Goal: Navigation & Orientation: Find specific page/section

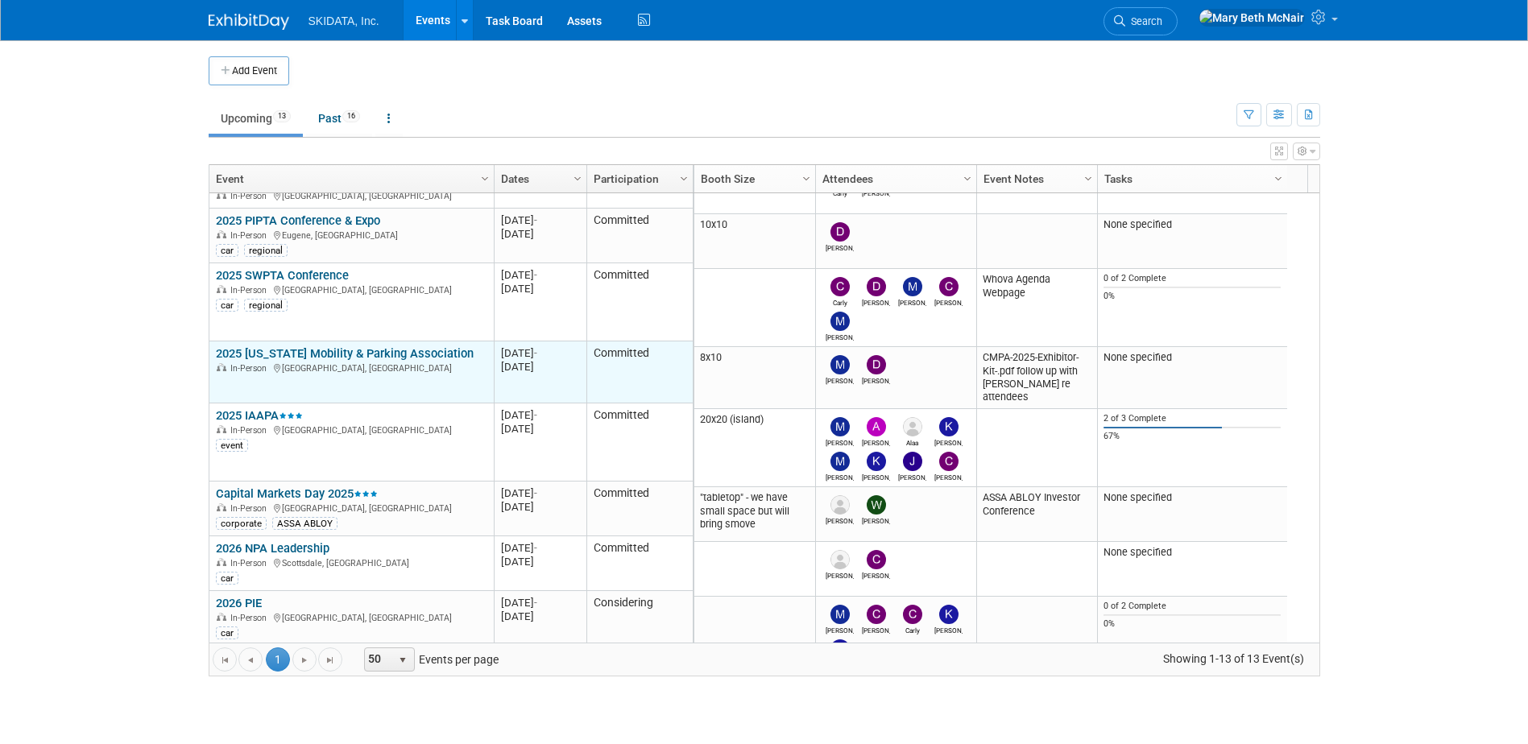
scroll to position [147, 0]
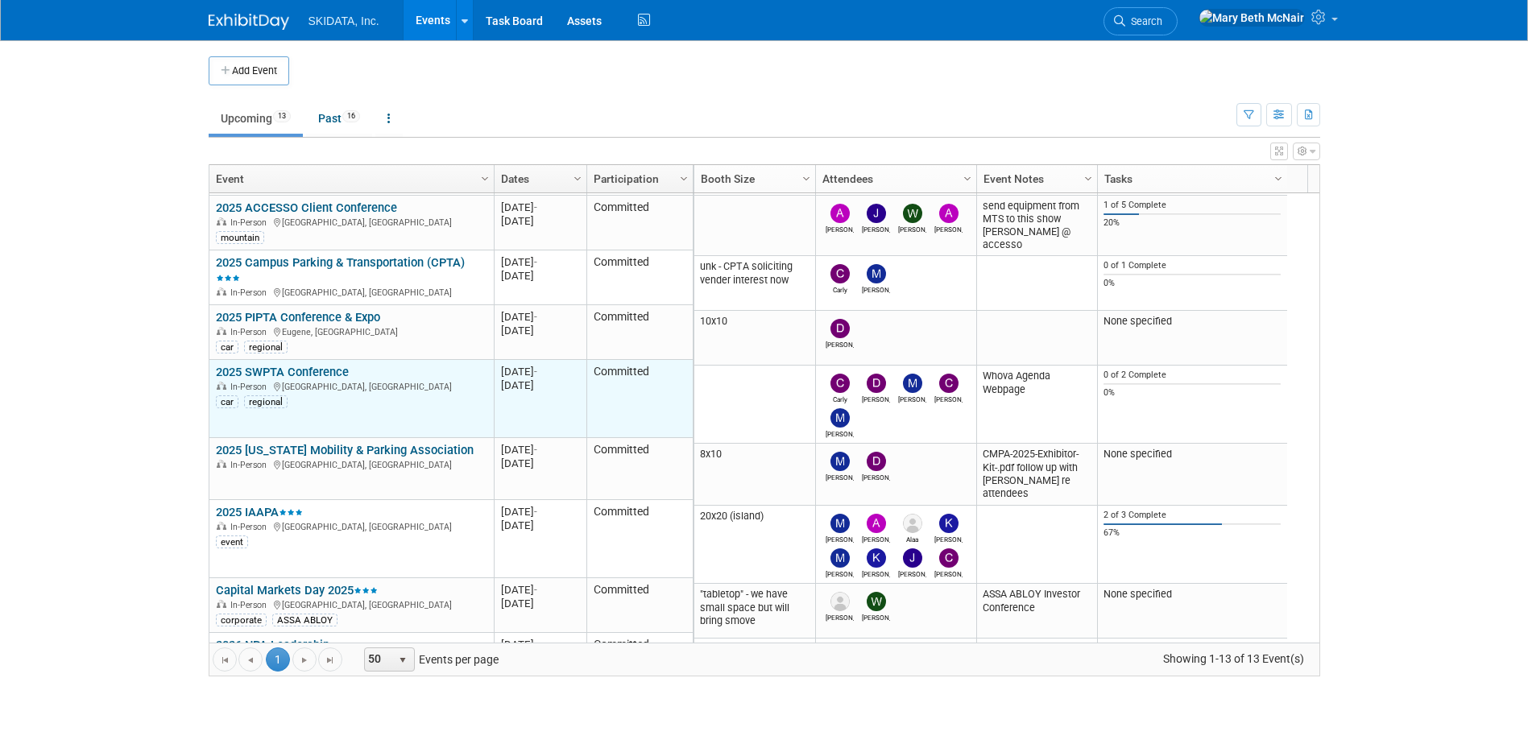
click at [288, 374] on link "2025 SWPTA Conference" at bounding box center [282, 372] width 133 height 14
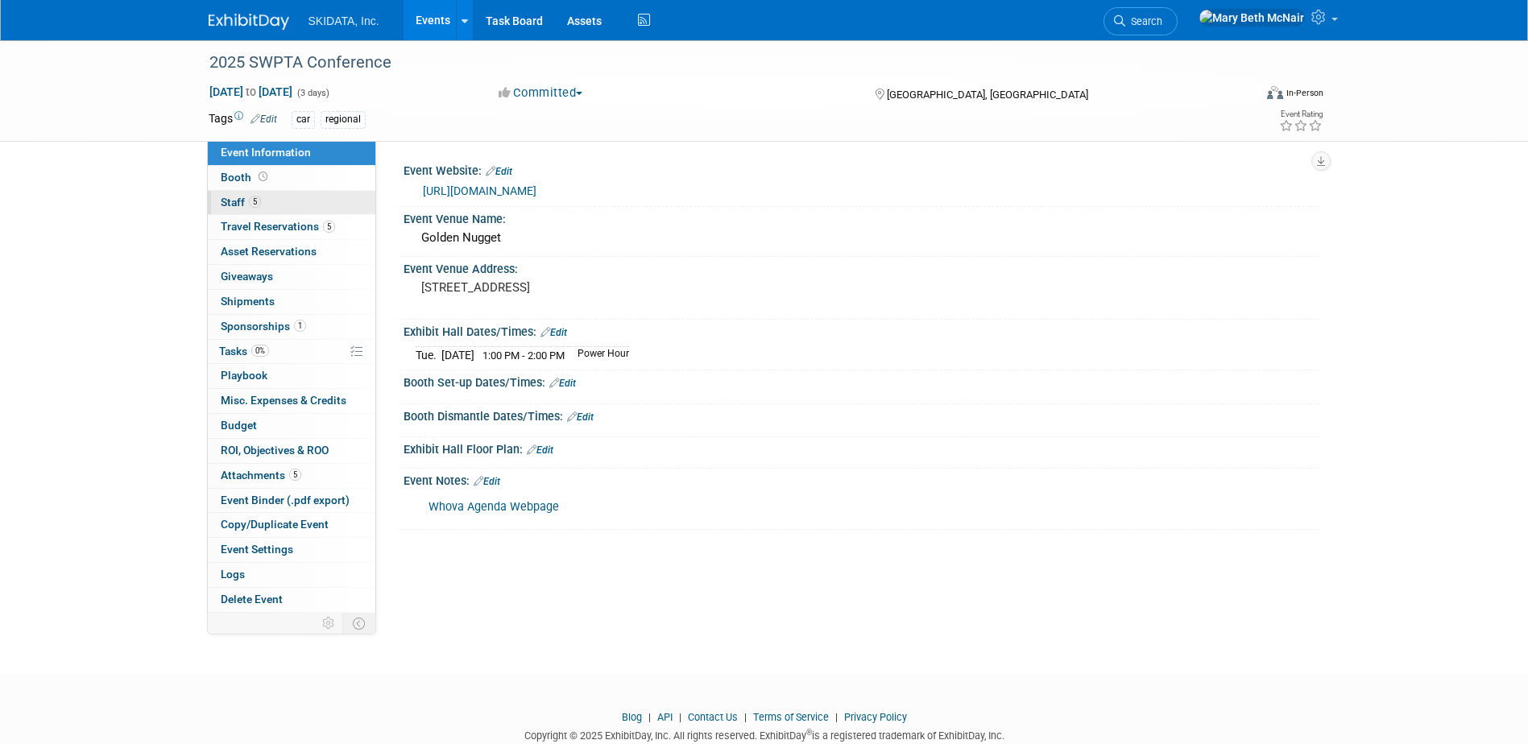
click at [234, 199] on span "Staff 5" at bounding box center [241, 202] width 40 height 13
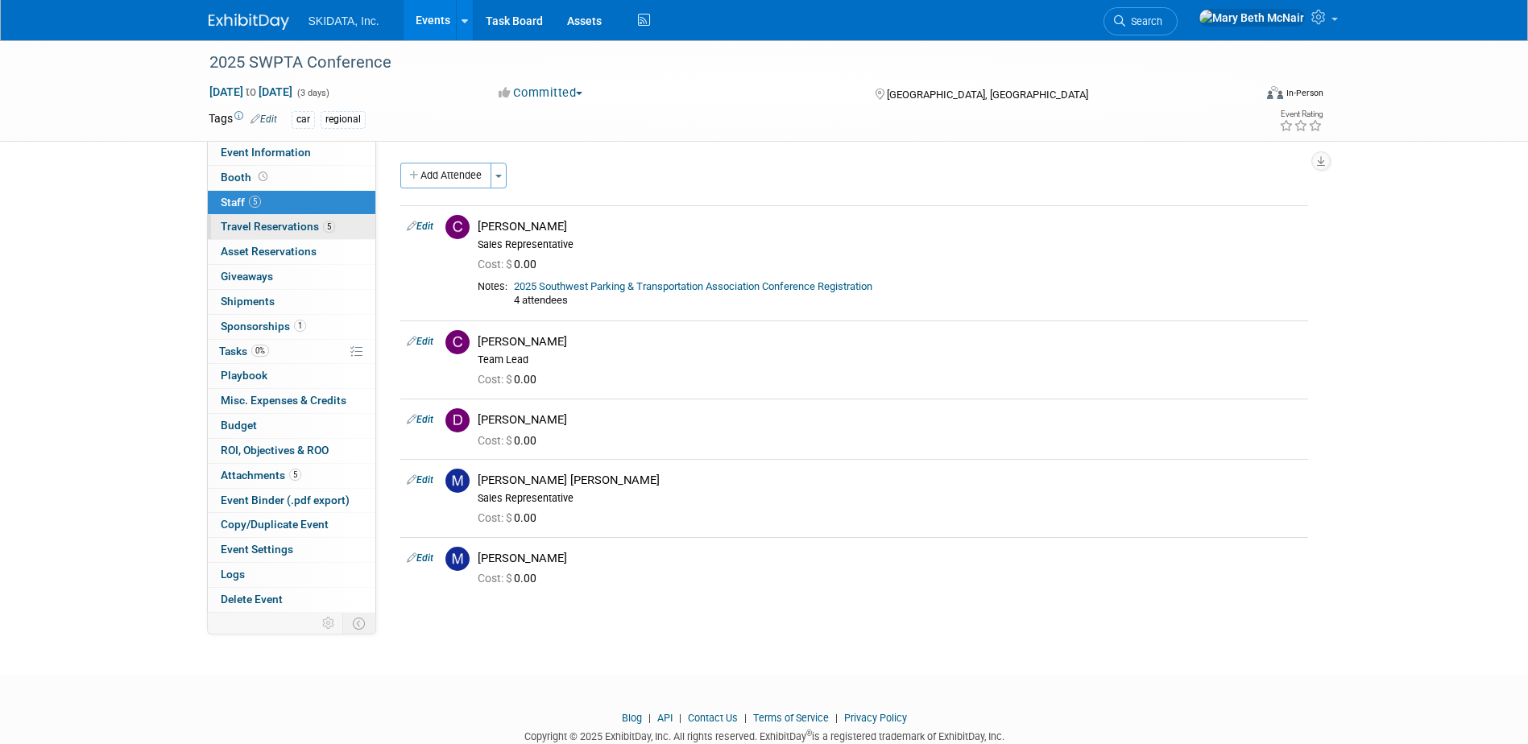
click at [249, 222] on span "Travel Reservations 5" at bounding box center [278, 226] width 114 height 13
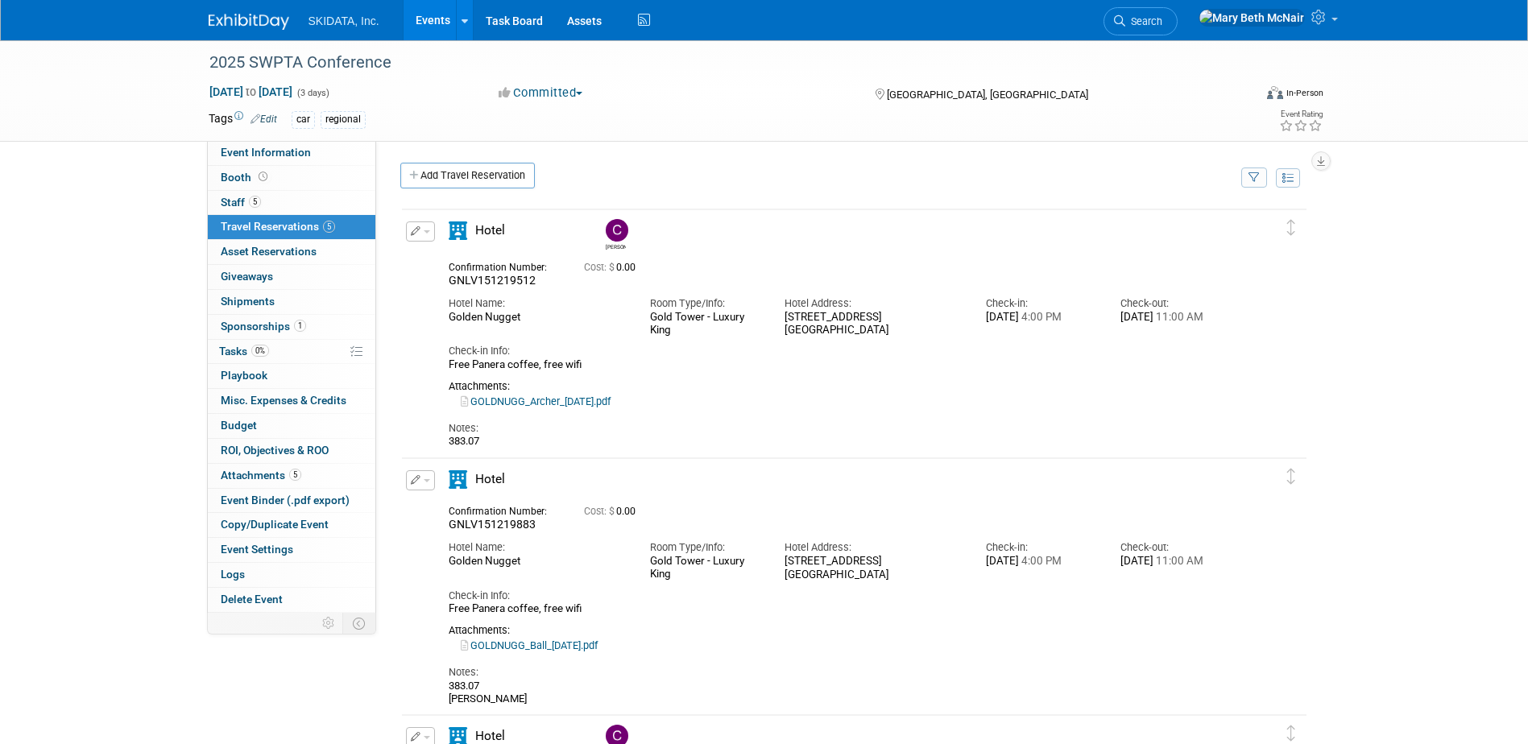
click at [434, 16] on link "Events" at bounding box center [432, 20] width 59 height 40
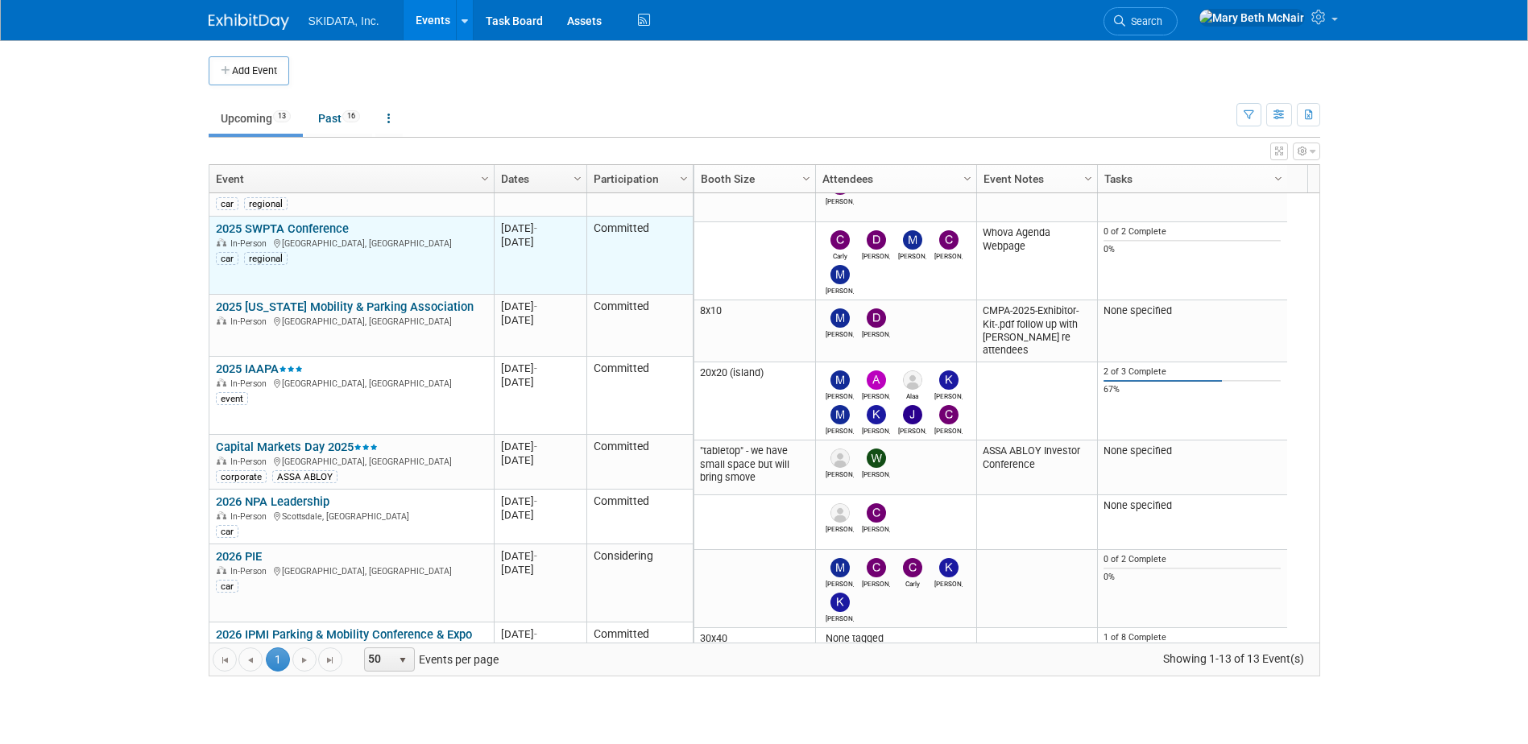
scroll to position [340, 0]
